Goal: Task Accomplishment & Management: Use online tool/utility

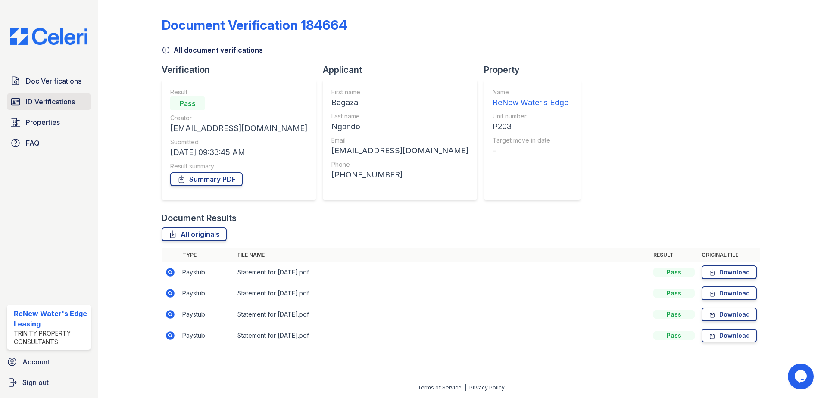
click at [51, 99] on span "ID Verifications" at bounding box center [50, 102] width 49 height 10
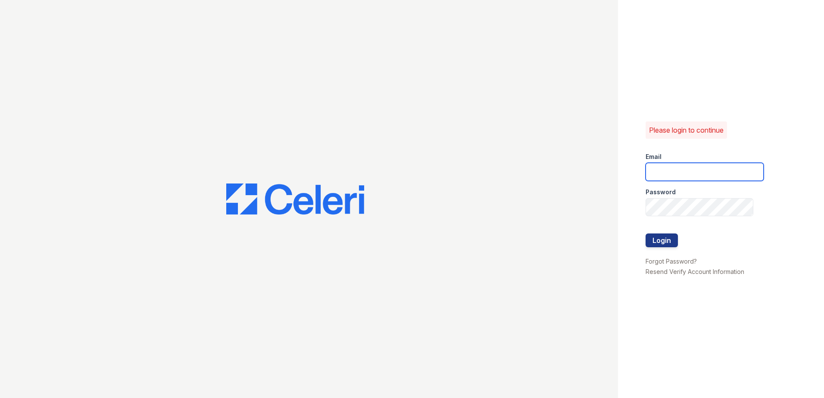
type input "[EMAIL_ADDRESS][DOMAIN_NAME]"
click at [658, 241] on button "Login" at bounding box center [662, 241] width 32 height 14
